Goal: Task Accomplishment & Management: Manage account settings

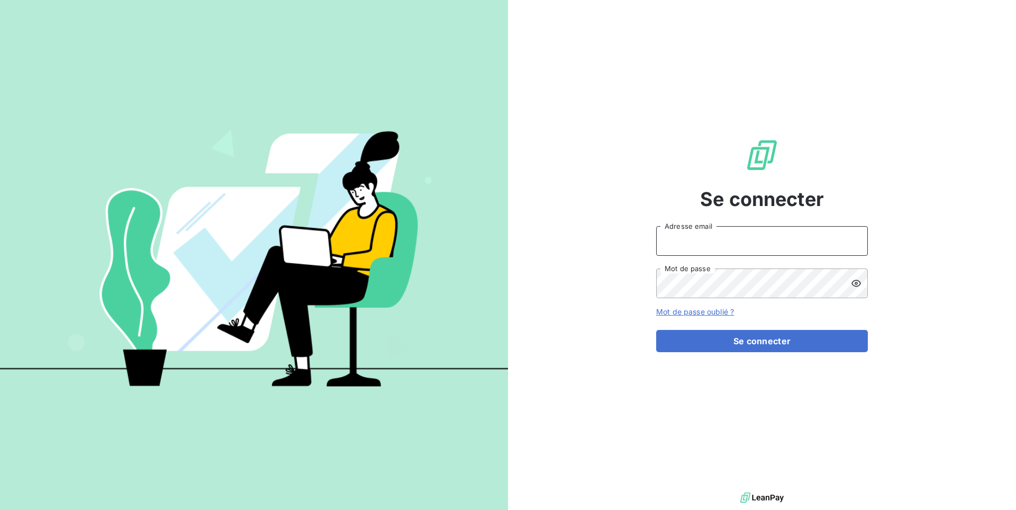
click at [729, 240] on input "Adresse email" at bounding box center [762, 241] width 212 height 30
type input "admin@deepidoo"
click at [656, 330] on button "Se connecter" at bounding box center [762, 341] width 212 height 22
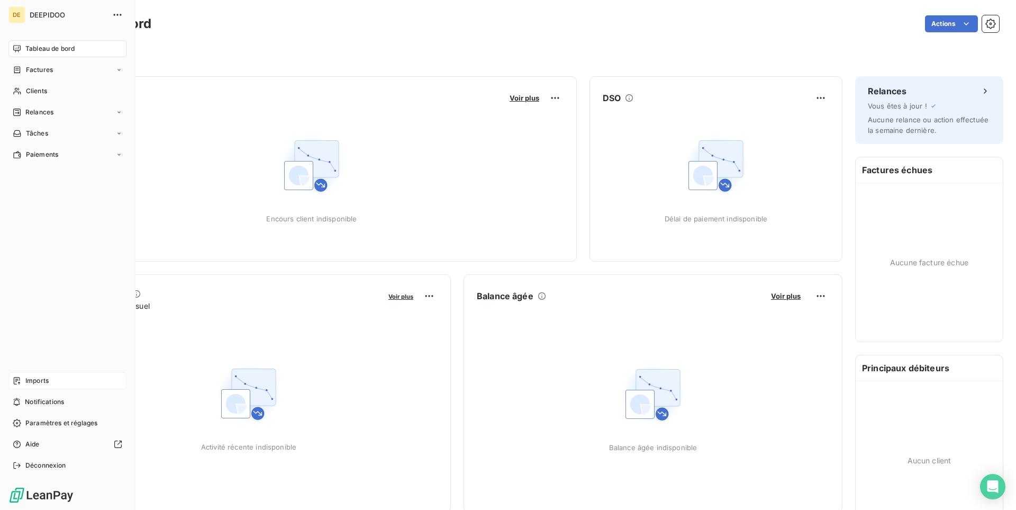
click at [35, 384] on span "Imports" at bounding box center [36, 381] width 23 height 10
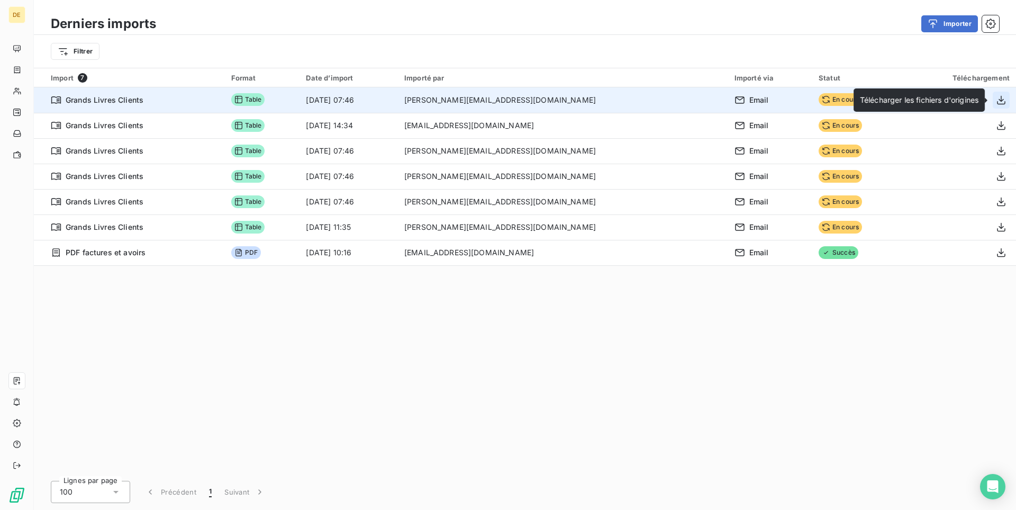
click at [1001, 101] on icon "button" at bounding box center [1001, 99] width 8 height 9
